Goal: Communication & Community: Share content

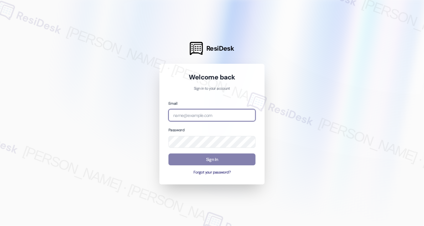
click at [216, 117] on input "email" at bounding box center [212, 115] width 87 height 12
type input "k"
click at [0, 226] on com-1password-button at bounding box center [0, 226] width 0 height 0
type input "[EMAIL_ADDRESS][PERSON_NAME][PERSON_NAME][DOMAIN_NAME]"
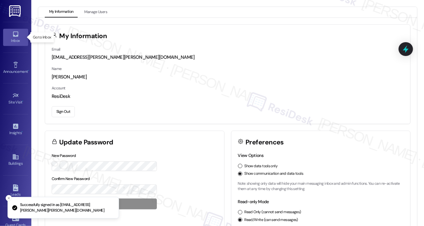
click at [21, 34] on link "Inbox" at bounding box center [15, 37] width 25 height 17
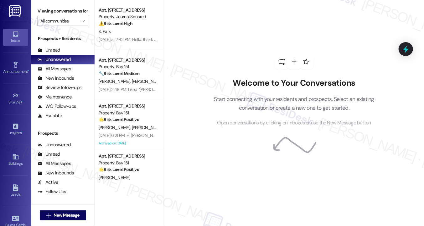
click at [11, 152] on div "Buildings Go to Buildings" at bounding box center [15, 160] width 25 height 17
click at [13, 161] on div "Buildings" at bounding box center [15, 164] width 31 height 6
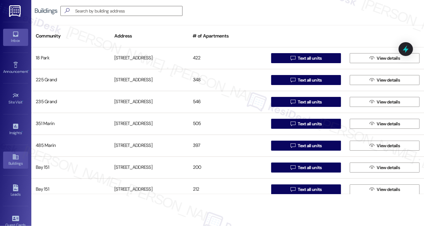
click at [23, 38] on div "Inbox" at bounding box center [15, 41] width 31 height 6
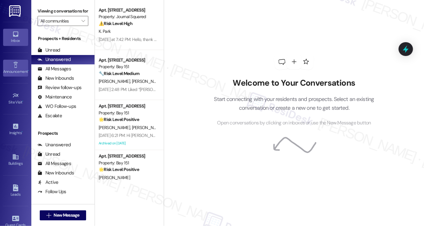
click at [15, 64] on icon at bounding box center [15, 65] width 7 height 7
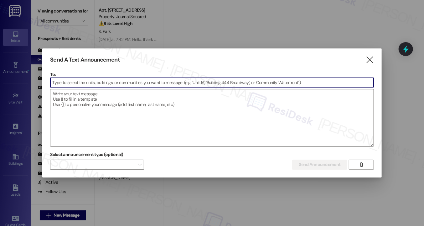
click at [155, 81] on input at bounding box center [211, 82] width 323 height 9
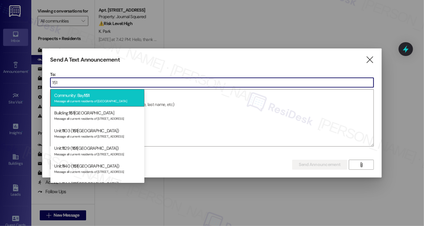
type input "151"
click at [114, 95] on div "Community: Bay 151 Message all current residents of [GEOGRAPHIC_DATA]" at bounding box center [97, 98] width 94 height 18
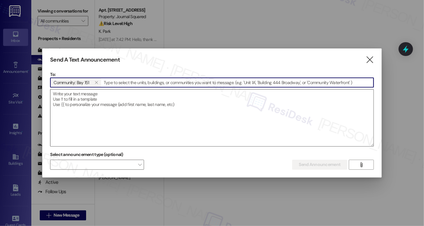
click at [103, 99] on textarea at bounding box center [211, 118] width 323 height 57
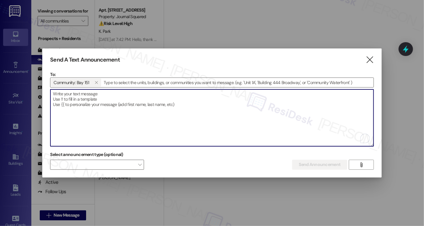
paste textarea "Hi {{first_name}}! We hope this message finds you well. We would like to provid…"
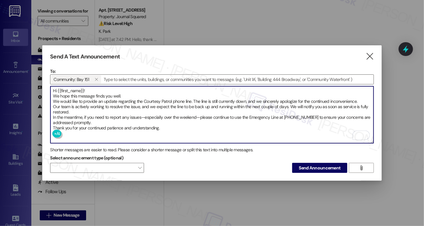
click at [89, 90] on textarea "Hi {{first_name}}! We hope this message finds you well. We would like to provid…" at bounding box center [211, 114] width 323 height 57
click at [86, 93] on textarea "Hi {{first_name}}! We hope this message finds you well. We would like to provid…" at bounding box center [211, 114] width 323 height 57
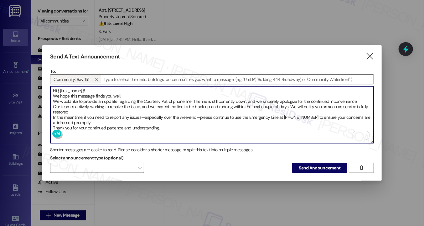
click at [73, 95] on textarea "Hi {{first_name}}! We hope this message finds you well. We would like to provid…" at bounding box center [211, 114] width 323 height 57
click at [74, 92] on textarea "Hi {{first_name}}! We hope this message finds you well. We would like to provid…" at bounding box center [211, 114] width 323 height 57
click at [71, 94] on textarea "Hi {{first_name}}! We hope this message finds you well. We would like to provid…" at bounding box center [211, 114] width 323 height 57
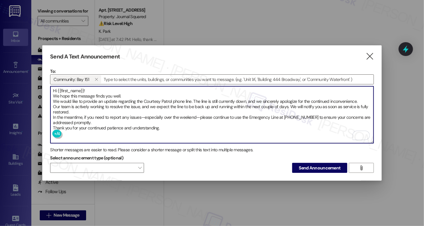
click at [71, 94] on textarea "Hi {{first_name}}! We hope this message finds you well. We would like to provid…" at bounding box center [211, 114] width 323 height 57
click at [57, 94] on textarea "Hi {{first_name}}! We hope this message finds you well. We would like to provid…" at bounding box center [211, 114] width 323 height 57
click at [52, 92] on textarea "Hi {{first_name}}! We hope this message finds you well. We would like to provid…" at bounding box center [211, 114] width 323 height 57
click at [50, 101] on div "Hi {{first_name}}! We hope this message finds you well. We would like to provid…" at bounding box center [212, 115] width 324 height 58
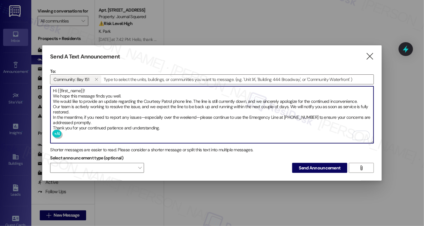
click at [52, 106] on textarea "Hi {{first_name}}! We hope this message finds you well. We would like to provid…" at bounding box center [211, 114] width 323 height 57
click at [143, 115] on textarea "Hi {{first_name}}! We hope this message finds you well. We would like to provid…" at bounding box center [211, 114] width 323 height 57
click at [200, 116] on textarea "Hi {{first_name}}! We hope this message finds you well. We would like to provid…" at bounding box center [211, 114] width 323 height 57
click at [198, 116] on textarea "Hi {{first_name}}! We hope this message finds you well. We would like to provid…" at bounding box center [211, 114] width 323 height 57
click at [199, 116] on textarea "Hi {{first_name}}! We hope this message finds you well. We would like to provid…" at bounding box center [211, 114] width 323 height 57
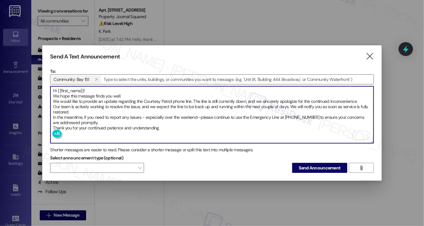
click at [199, 116] on textarea "Hi {{first_name}}! We hope this message finds you well. We would like to provid…" at bounding box center [211, 114] width 323 height 57
click at [200, 116] on textarea "Hi {{first_name}}! We hope this message finds you well. We would like to provid…" at bounding box center [211, 114] width 323 height 57
click at [247, 117] on textarea "Hi {{first_name}}! We hope this message finds you well. We would like to provid…" at bounding box center [211, 114] width 323 height 57
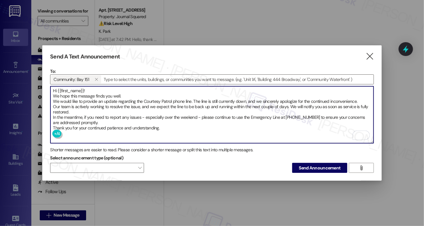
click at [190, 126] on textarea "Hi {{first_name}}! We hope this message finds you well. We would like to provid…" at bounding box center [211, 114] width 323 height 57
click at [177, 128] on textarea "Hi {{first_name}}! We hope this message finds you well. We would like to provid…" at bounding box center [211, 114] width 323 height 57
click at [150, 120] on textarea "Hi {{first_name}}! We hope this message finds you well. We would like to provid…" at bounding box center [211, 114] width 323 height 57
type textarea "Hi {{first_name}}! We hope this message finds you well. We would like to provid…"
click at [297, 166] on button "Send Announcement" at bounding box center [319, 168] width 55 height 10
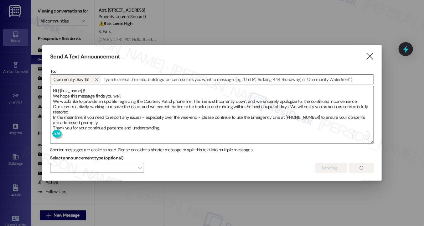
click at [155, 117] on textarea "Hi {{first_name}}! We hope this message finds you well. We would like to provid…" at bounding box center [211, 114] width 323 height 57
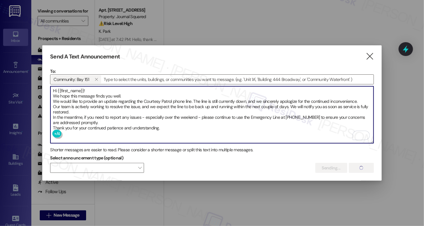
click at [154, 113] on textarea "Hi {{first_name}}! We hope this message finds you well. We would like to provid…" at bounding box center [211, 114] width 323 height 57
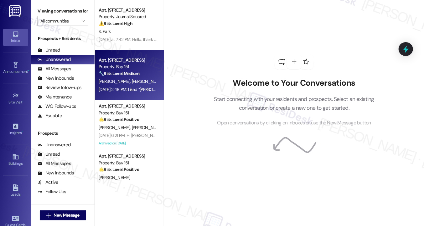
click at [130, 73] on strong "🔧 Risk Level: Medium" at bounding box center [119, 74] width 41 height 6
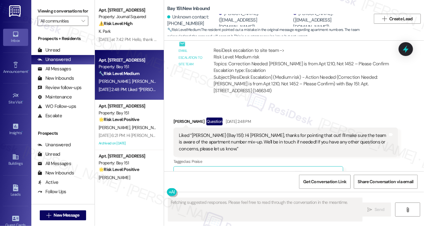
scroll to position [512, 0]
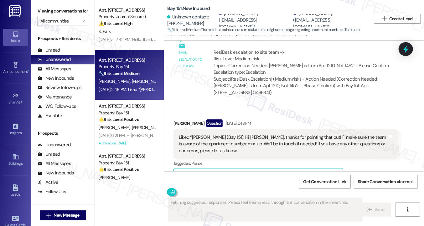
click at [206, 134] on div "Liked “[PERSON_NAME] (Bay 151): Hi [PERSON_NAME], thanks for pointing that out!…" at bounding box center [283, 144] width 209 height 20
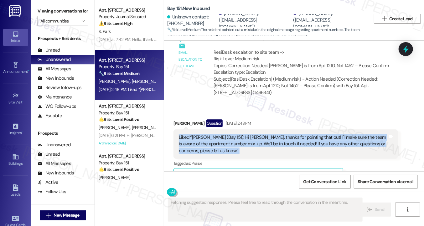
click at [206, 134] on div "Liked “[PERSON_NAME] (Bay 151): Hi [PERSON_NAME], thanks for pointing that out!…" at bounding box center [283, 144] width 209 height 20
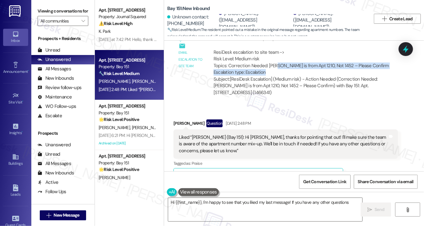
drag, startPoint x: 272, startPoint y: 53, endPoint x: 329, endPoint y: 58, distance: 57.3
click at [329, 58] on div "ResiDesk escalation to site team -> Risk Level: Medium risk Topics: Correction …" at bounding box center [303, 62] width 179 height 27
type textarea "Hi {{first_name}}, I'm happy to see that you liked my last message! If you have…"
